Goal: Information Seeking & Learning: Learn about a topic

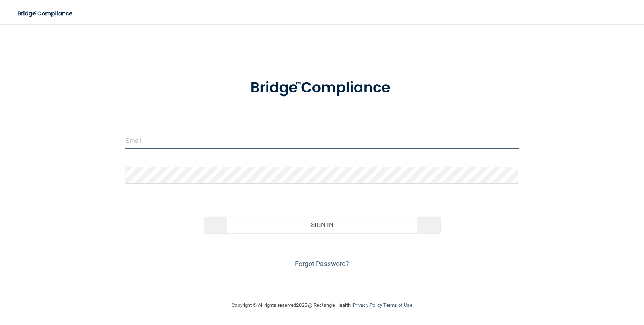
type input "[EMAIL_ADDRESS][PERSON_NAME][DOMAIN_NAME]"
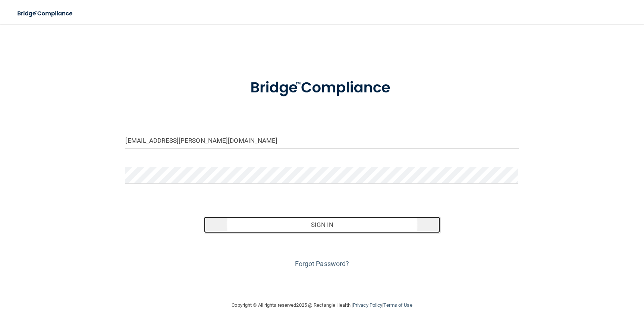
click at [318, 230] on button "Sign In" at bounding box center [322, 225] width 236 height 16
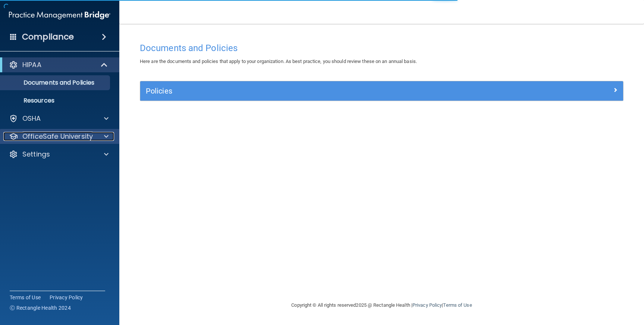
click at [74, 134] on p "OfficeSafe University" at bounding box center [57, 136] width 71 height 9
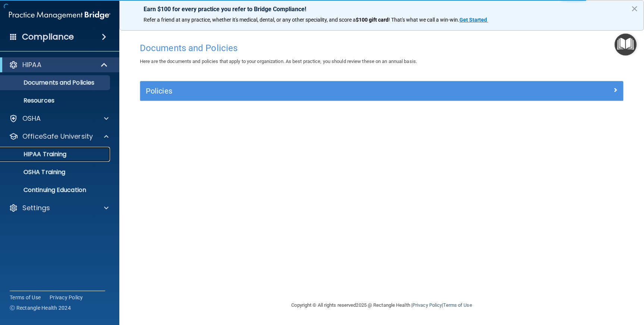
click at [50, 152] on p "HIPAA Training" at bounding box center [36, 154] width 62 height 7
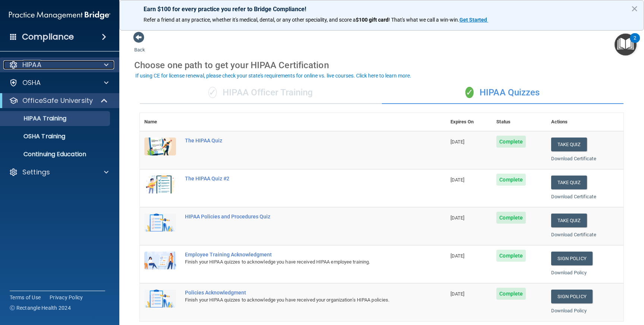
click at [41, 65] on p "HIPAA" at bounding box center [31, 64] width 19 height 9
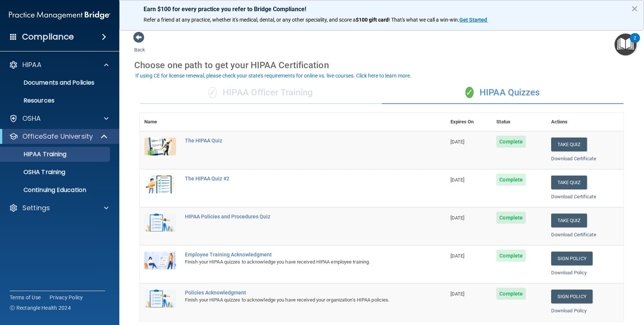
click at [106, 39] on span at bounding box center [104, 36] width 4 height 9
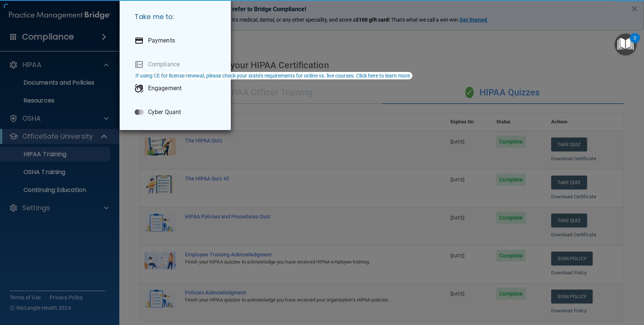
click at [104, 34] on div "Take me to: Payments Compliance Engagement Cyber Quant" at bounding box center [322, 162] width 644 height 325
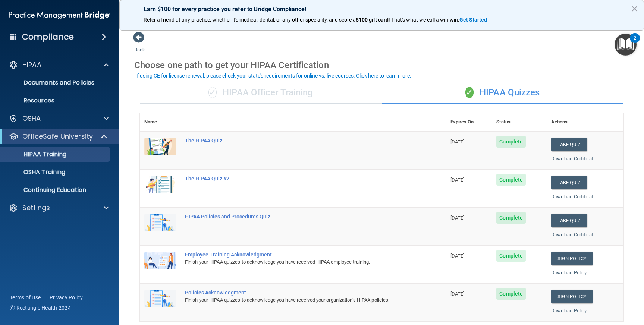
click at [102, 36] on span at bounding box center [104, 36] width 4 height 9
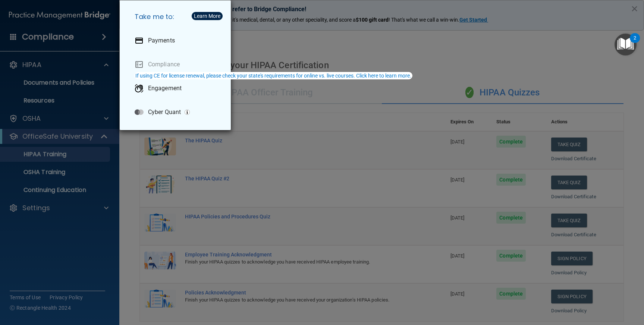
click at [60, 74] on div "Take me to: Payments Compliance Engagement Cyber Quant" at bounding box center [322, 162] width 644 height 325
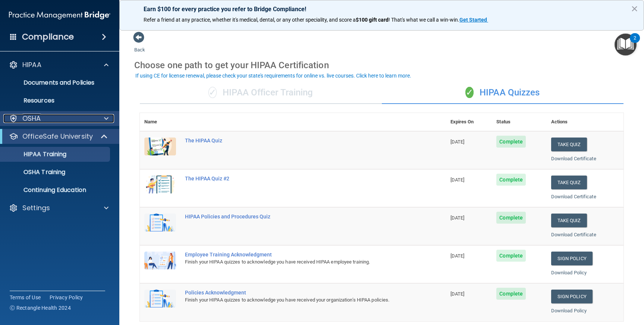
click at [49, 118] on div "OSHA" at bounding box center [49, 118] width 93 height 9
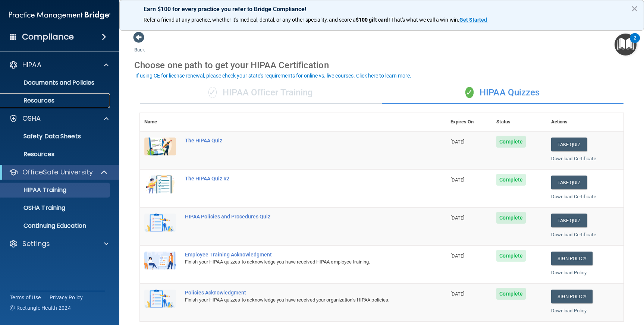
click at [37, 104] on p "Resources" at bounding box center [56, 100] width 102 height 7
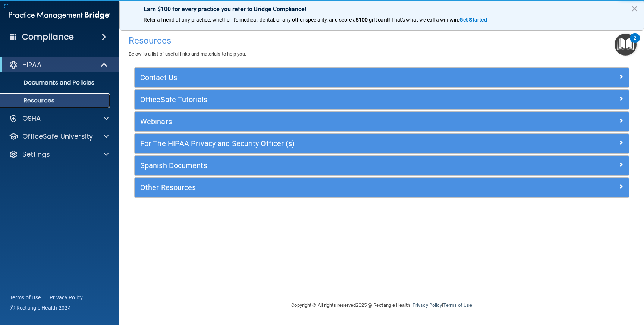
click at [38, 101] on p "Resources" at bounding box center [56, 100] width 102 height 7
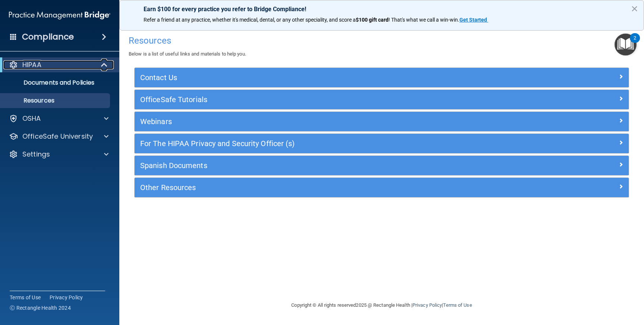
click at [105, 63] on span at bounding box center [105, 64] width 6 height 9
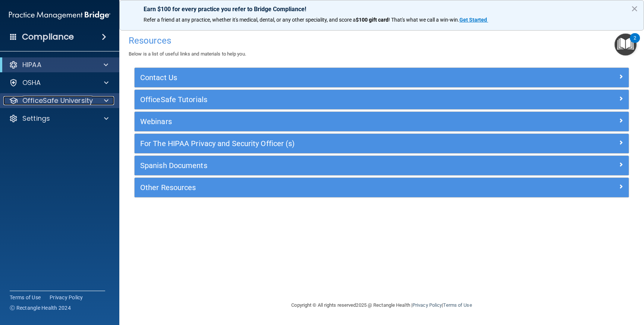
click at [103, 98] on div at bounding box center [105, 100] width 19 height 9
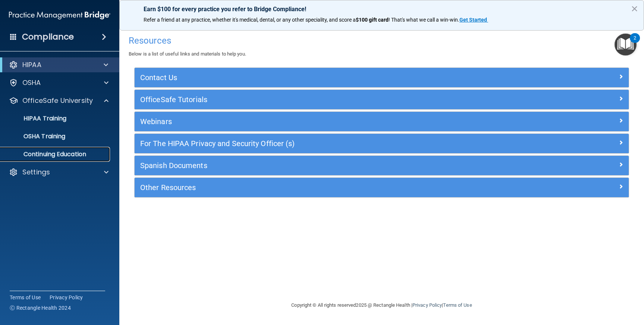
click at [52, 155] on p "Continuing Education" at bounding box center [56, 154] width 102 height 7
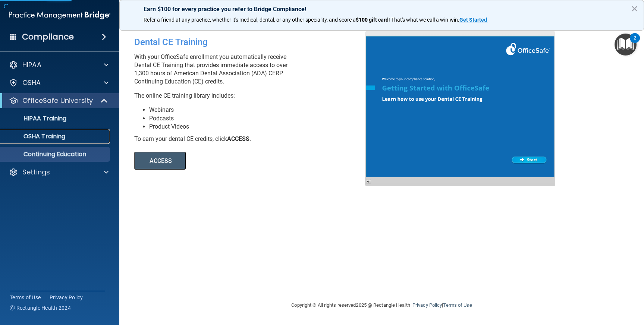
click at [51, 136] on p "OSHA Training" at bounding box center [35, 136] width 60 height 7
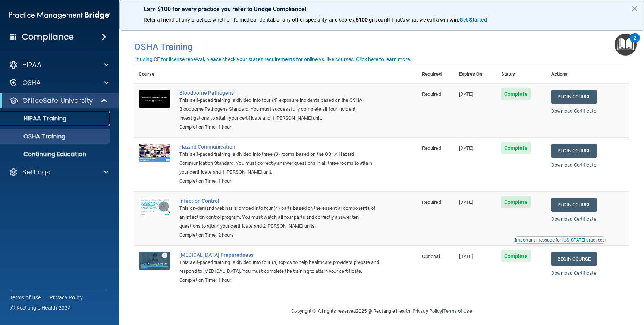
click at [51, 119] on p "HIPAA Training" at bounding box center [36, 118] width 62 height 7
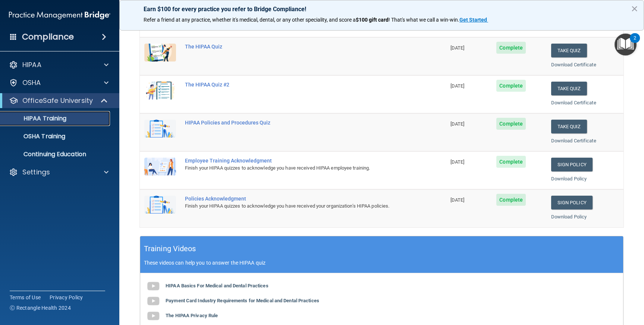
scroll to position [81, 0]
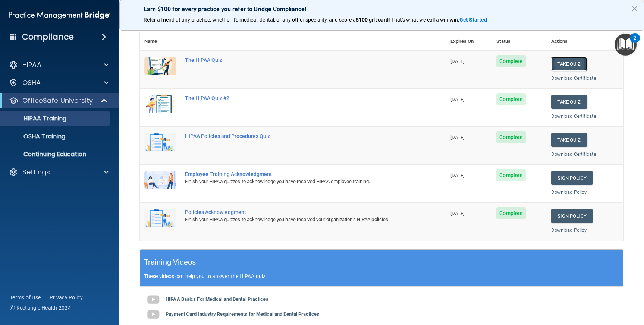
click at [562, 62] on button "Take Quiz" at bounding box center [569, 64] width 36 height 14
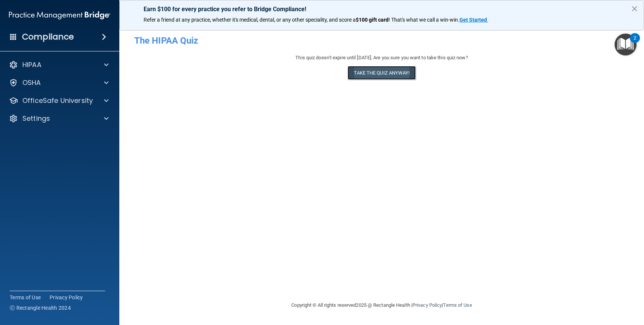
click at [382, 75] on button "Take the quiz anyway!" at bounding box center [382, 73] width 68 height 14
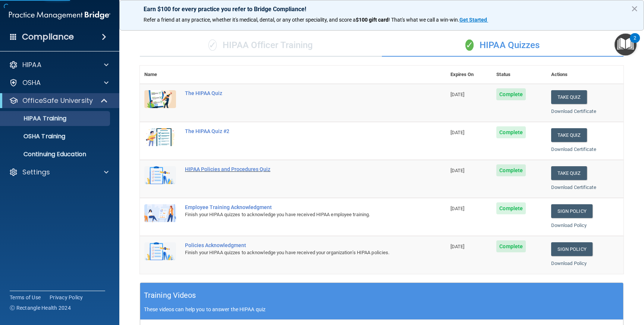
scroll to position [236, 0]
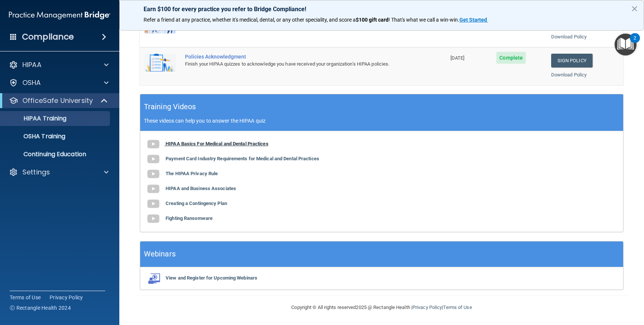
click at [172, 145] on b "HIPAA Basics For Medical and Dental Practices" at bounding box center [217, 144] width 103 height 6
